Goal: Use online tool/utility: Utilize a website feature to perform a specific function

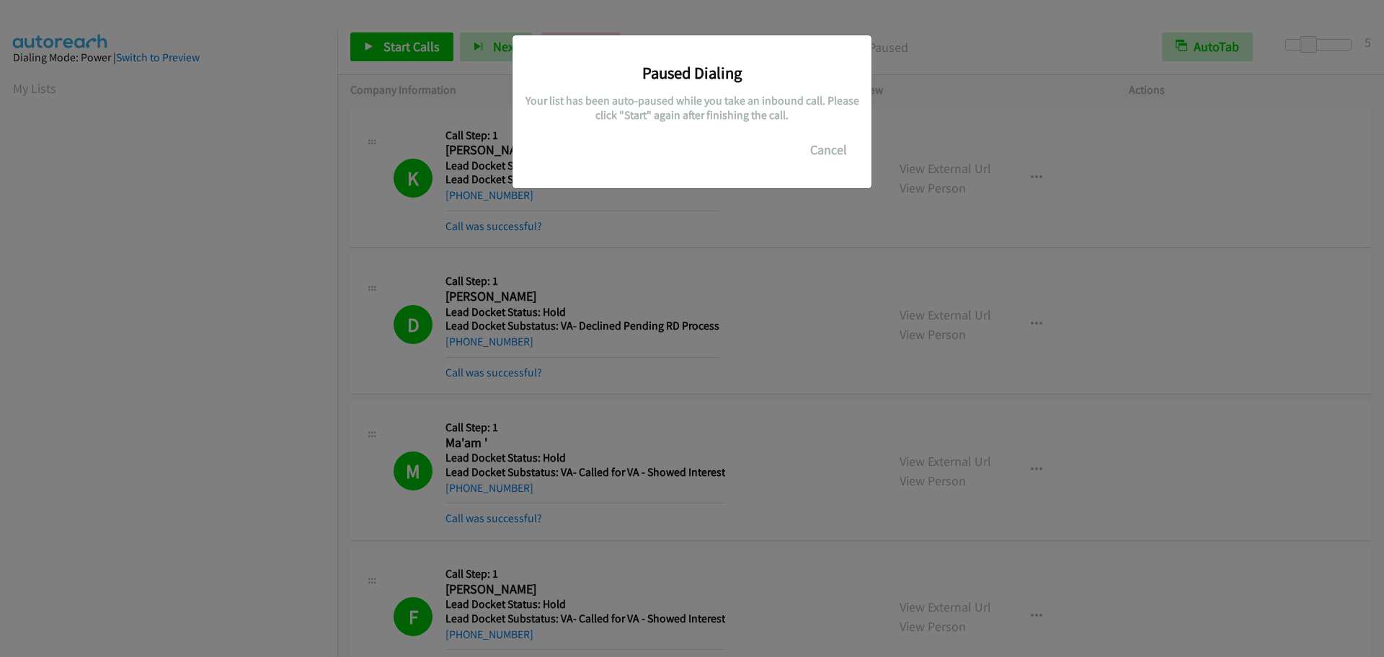
click at [837, 158] on button "Cancel" at bounding box center [828, 150] width 64 height 29
click at [838, 155] on button "Cancel" at bounding box center [828, 150] width 64 height 29
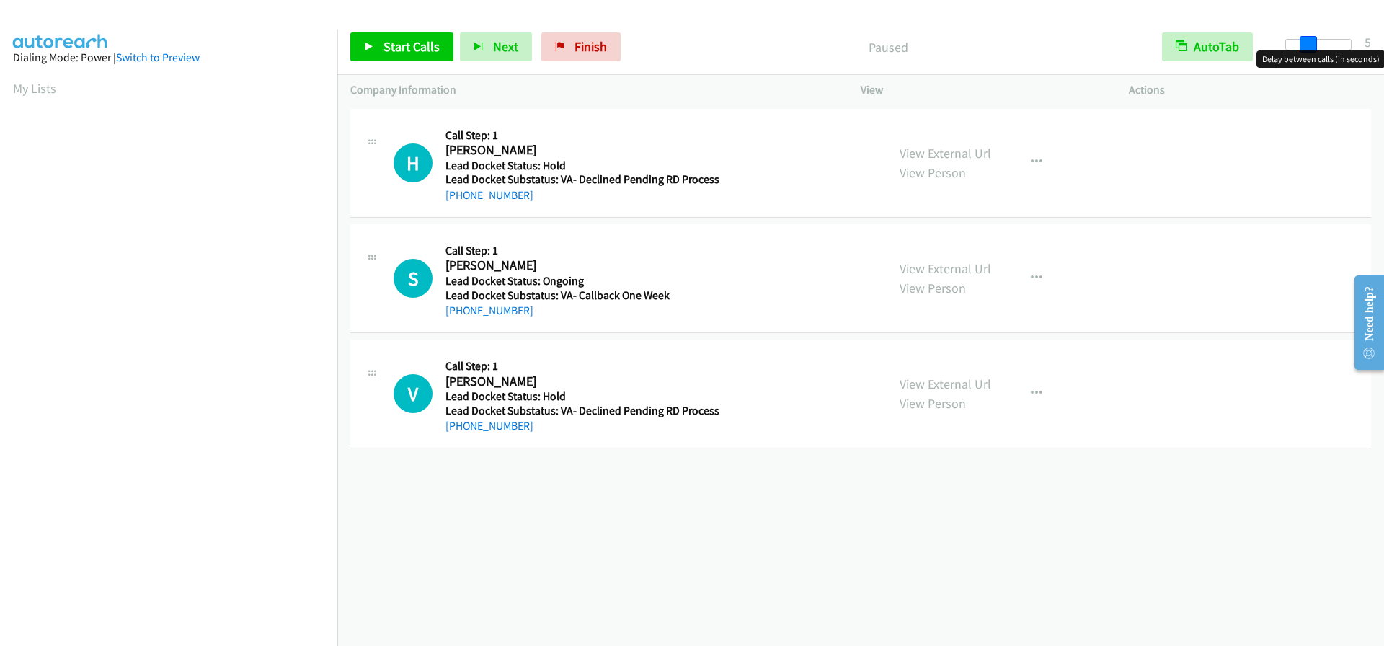
drag, startPoint x: 1284, startPoint y: 36, endPoint x: 1304, endPoint y: 40, distance: 20.6
click at [1304, 40] on span at bounding box center [1308, 44] width 17 height 17
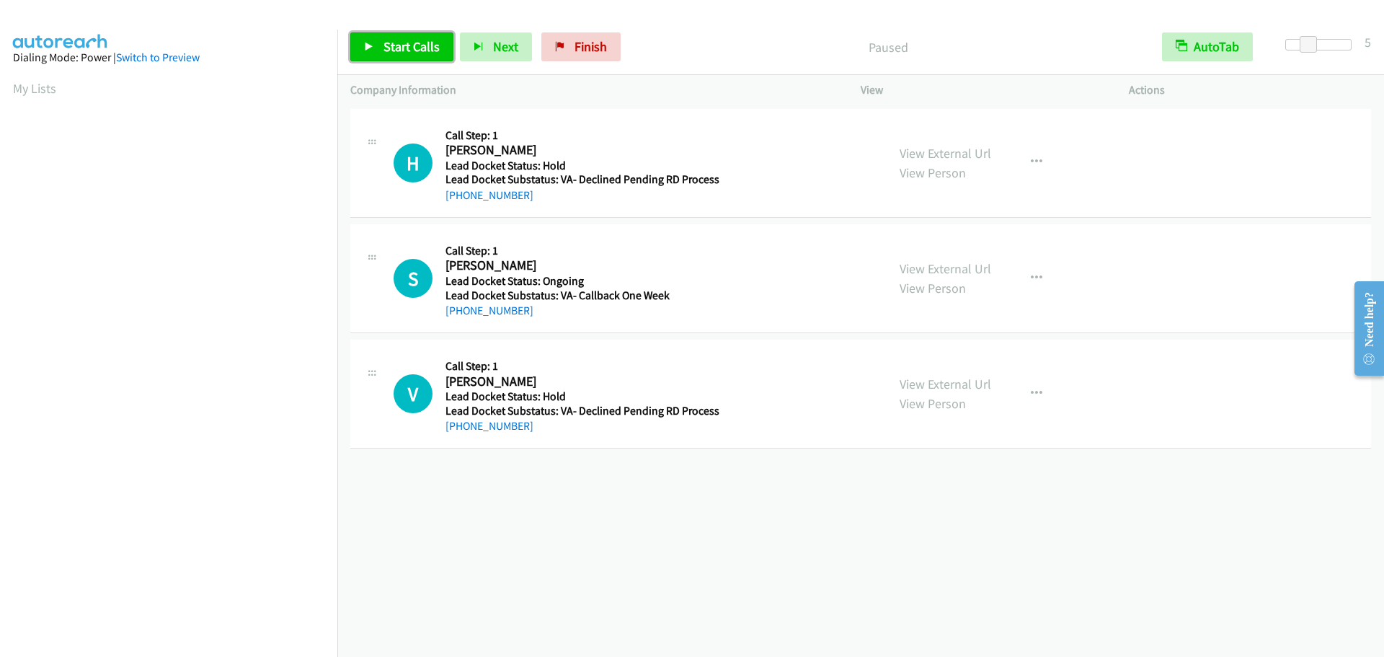
click at [375, 44] on link "Start Calls" at bounding box center [401, 46] width 103 height 29
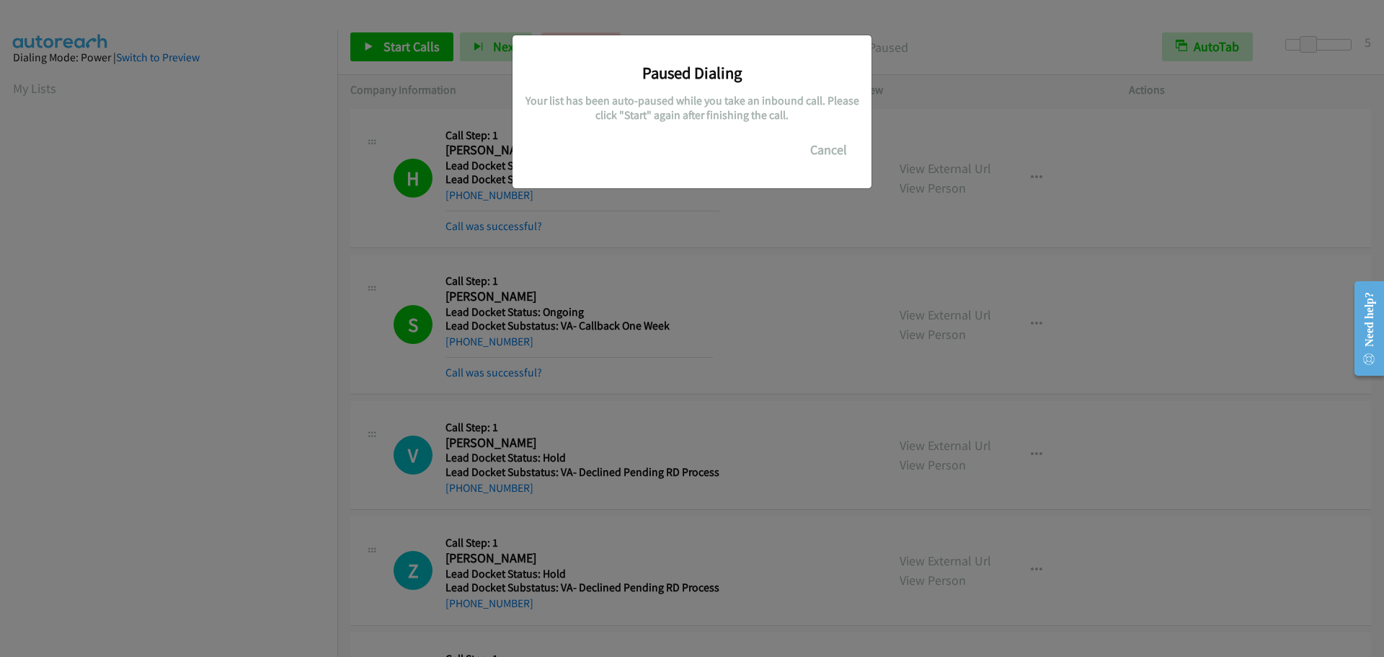
scroll to position [152, 0]
click at [835, 151] on button "Cancel" at bounding box center [828, 150] width 64 height 29
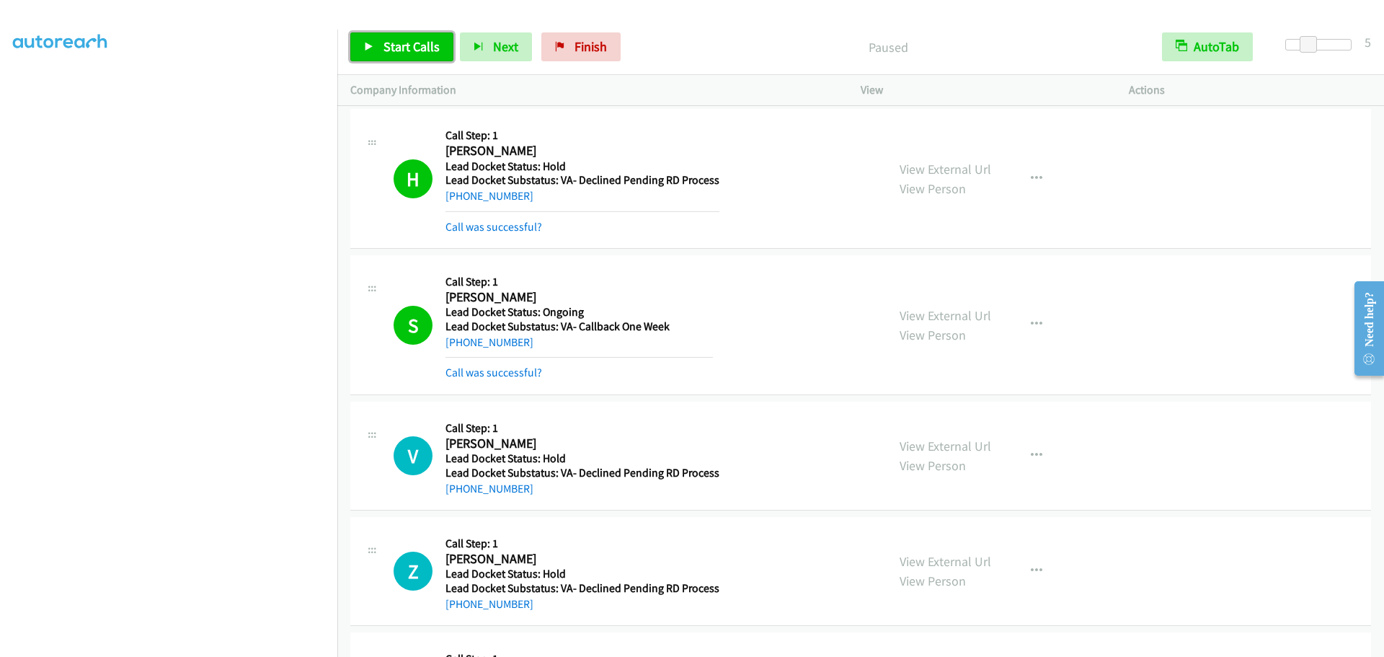
click at [427, 59] on link "Start Calls" at bounding box center [401, 46] width 103 height 29
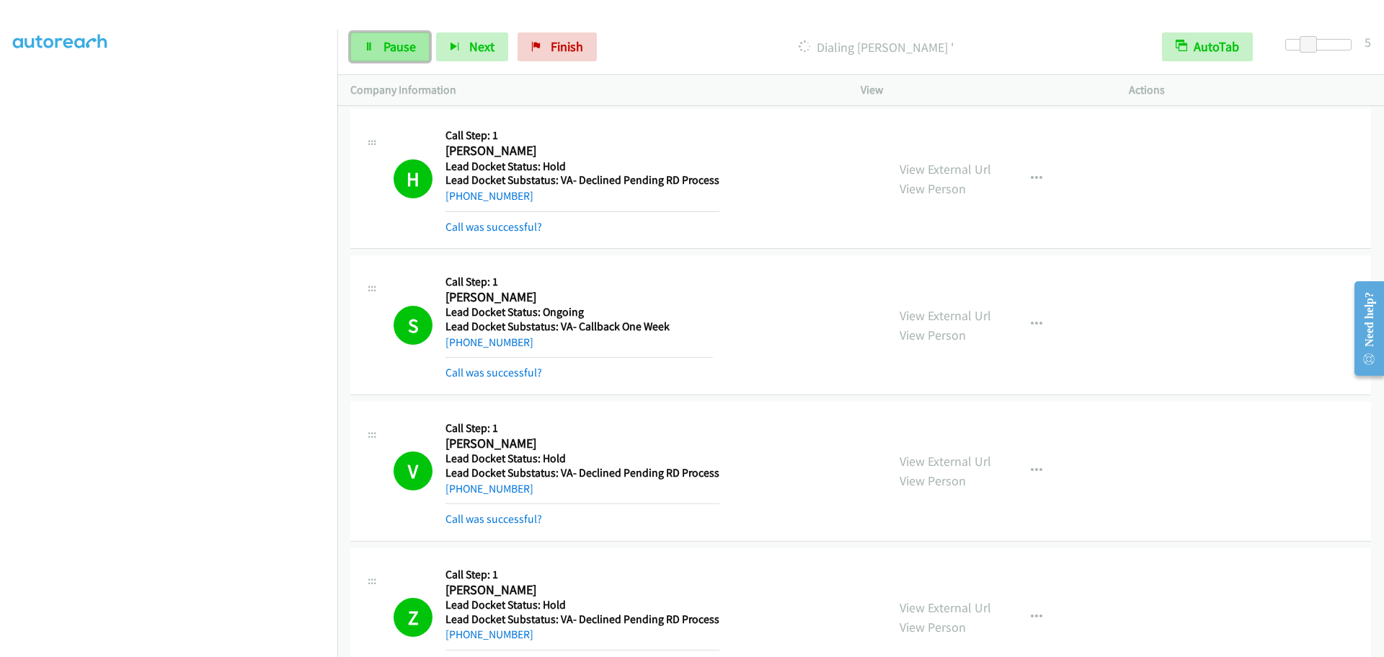
click at [399, 53] on span "Pause" at bounding box center [399, 46] width 32 height 17
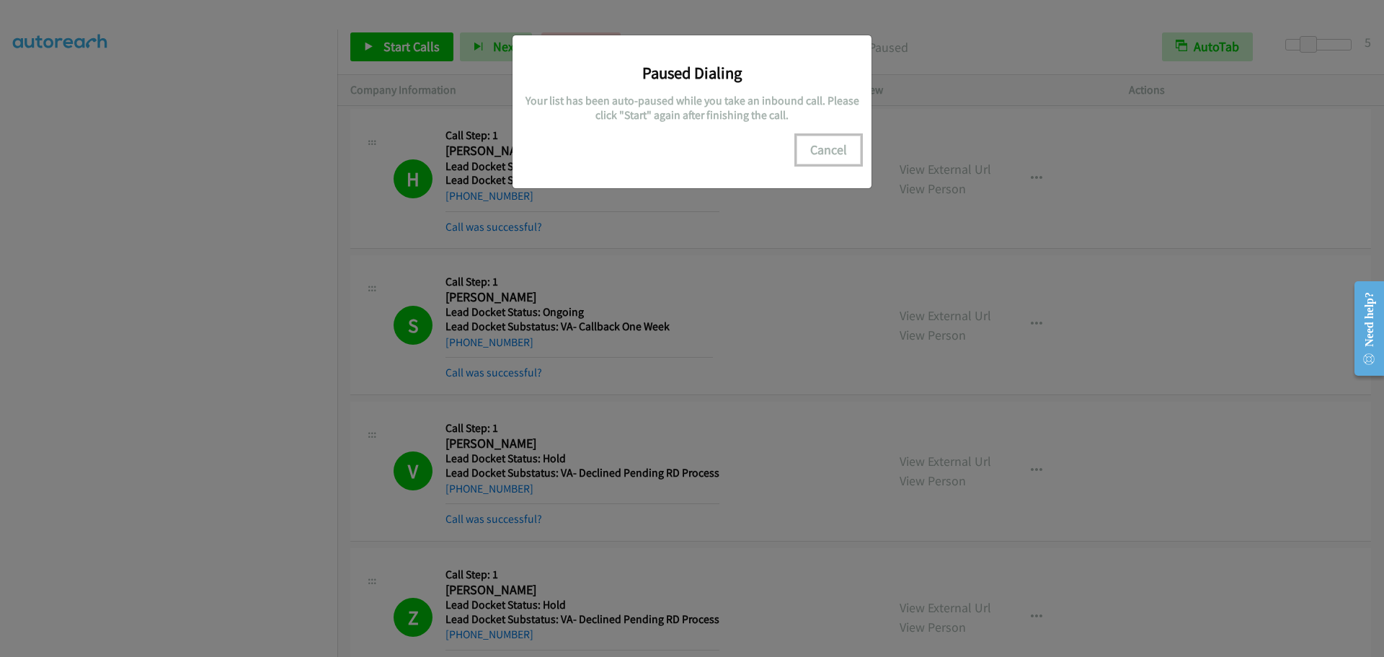
click at [813, 144] on button "Cancel" at bounding box center [828, 150] width 64 height 29
click at [828, 148] on button "Cancel" at bounding box center [828, 150] width 64 height 29
